Goal: Find specific page/section: Find specific page/section

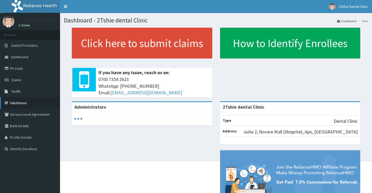
click at [24, 105] on link "Validations" at bounding box center [30, 102] width 60 height 11
click at [18, 101] on link "Validations" at bounding box center [30, 102] width 60 height 11
click at [23, 101] on link "Validations" at bounding box center [30, 102] width 60 height 11
click at [27, 67] on link "PA Code" at bounding box center [30, 68] width 60 height 11
click at [27, 65] on link "PA Code" at bounding box center [30, 68] width 60 height 11
